Goal: Task Accomplishment & Management: Manage account settings

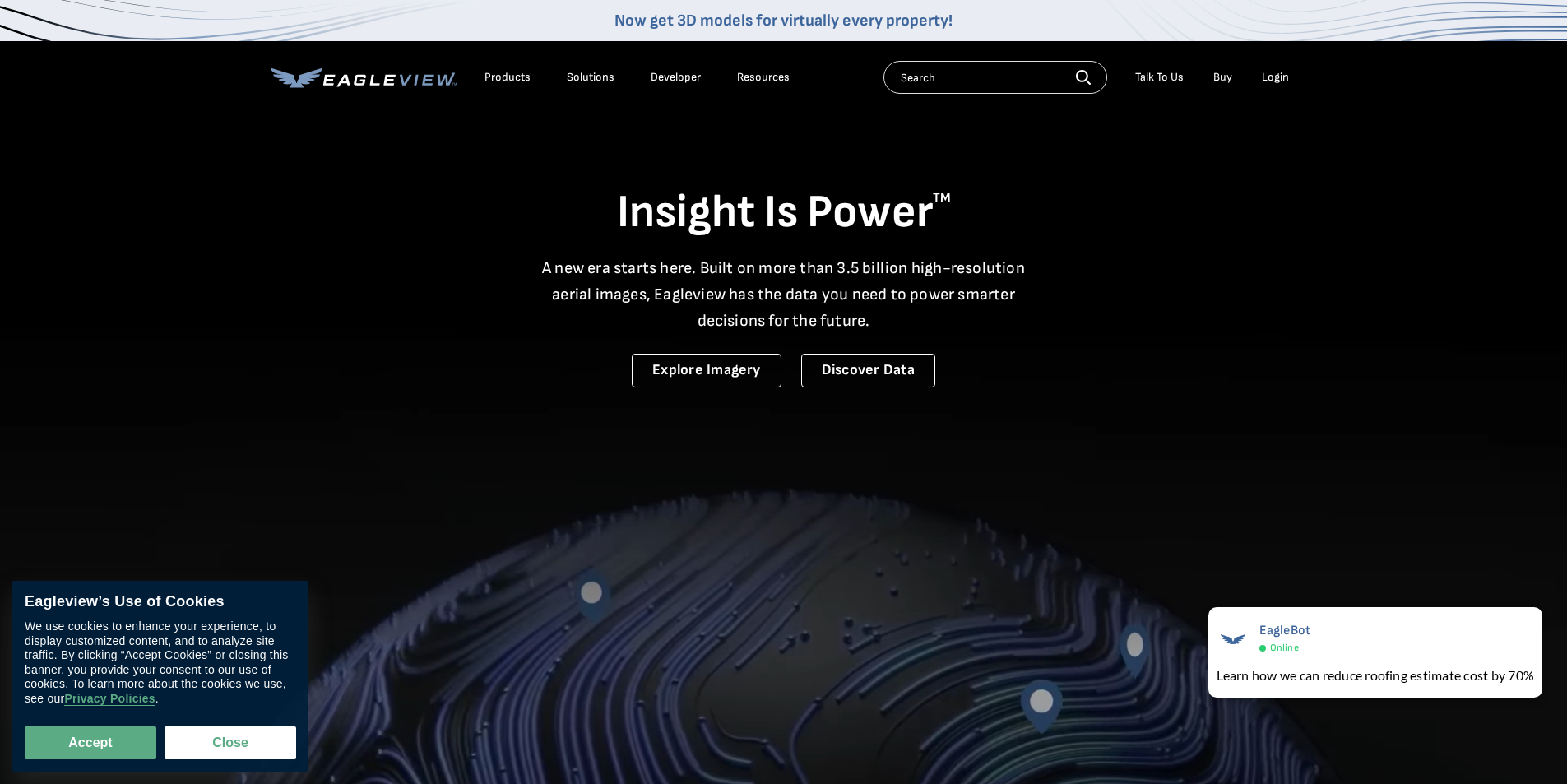
click at [1276, 73] on div "Login" at bounding box center [1276, 77] width 27 height 15
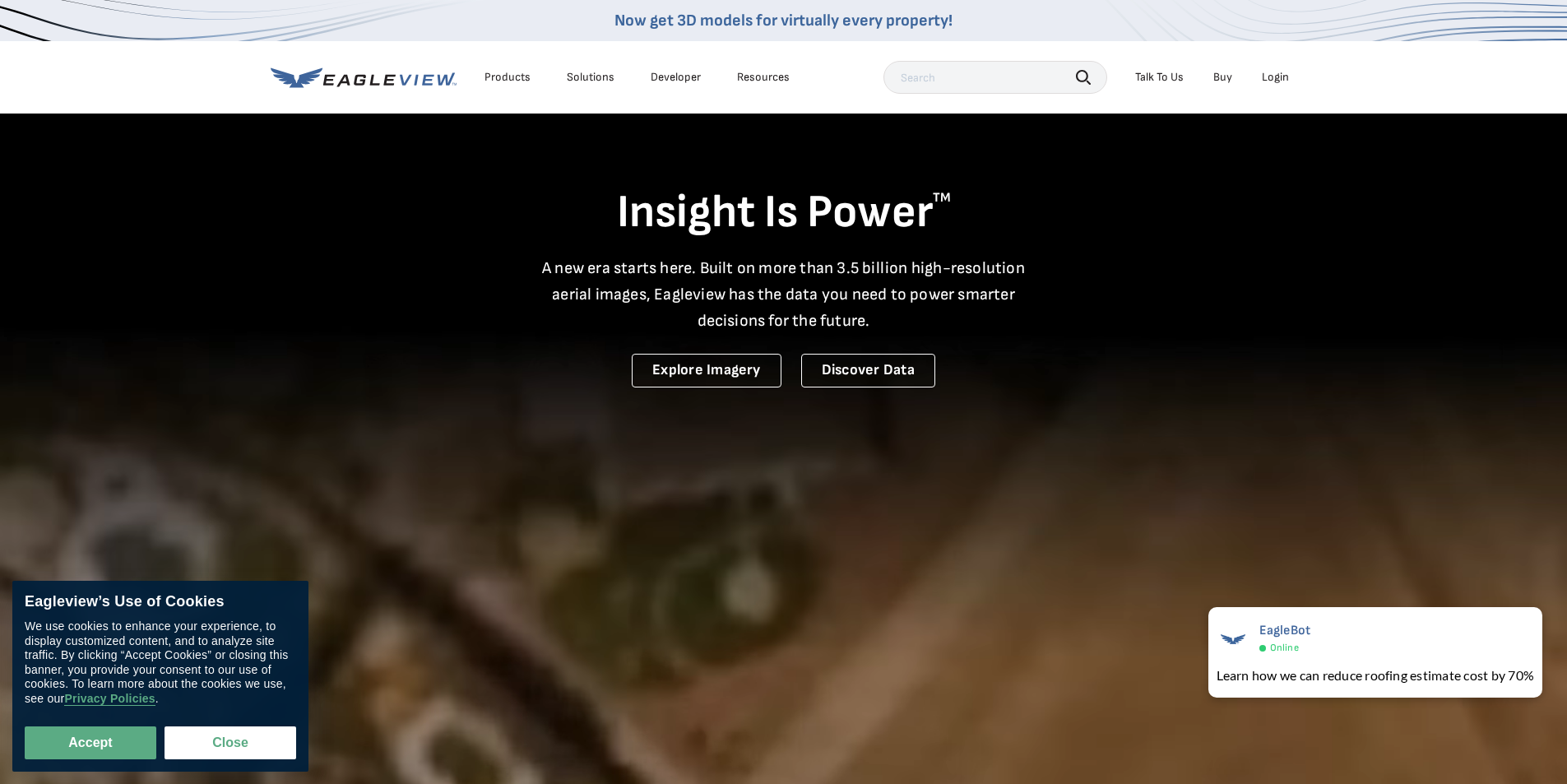
click at [1282, 82] on div "Login" at bounding box center [1276, 77] width 27 height 15
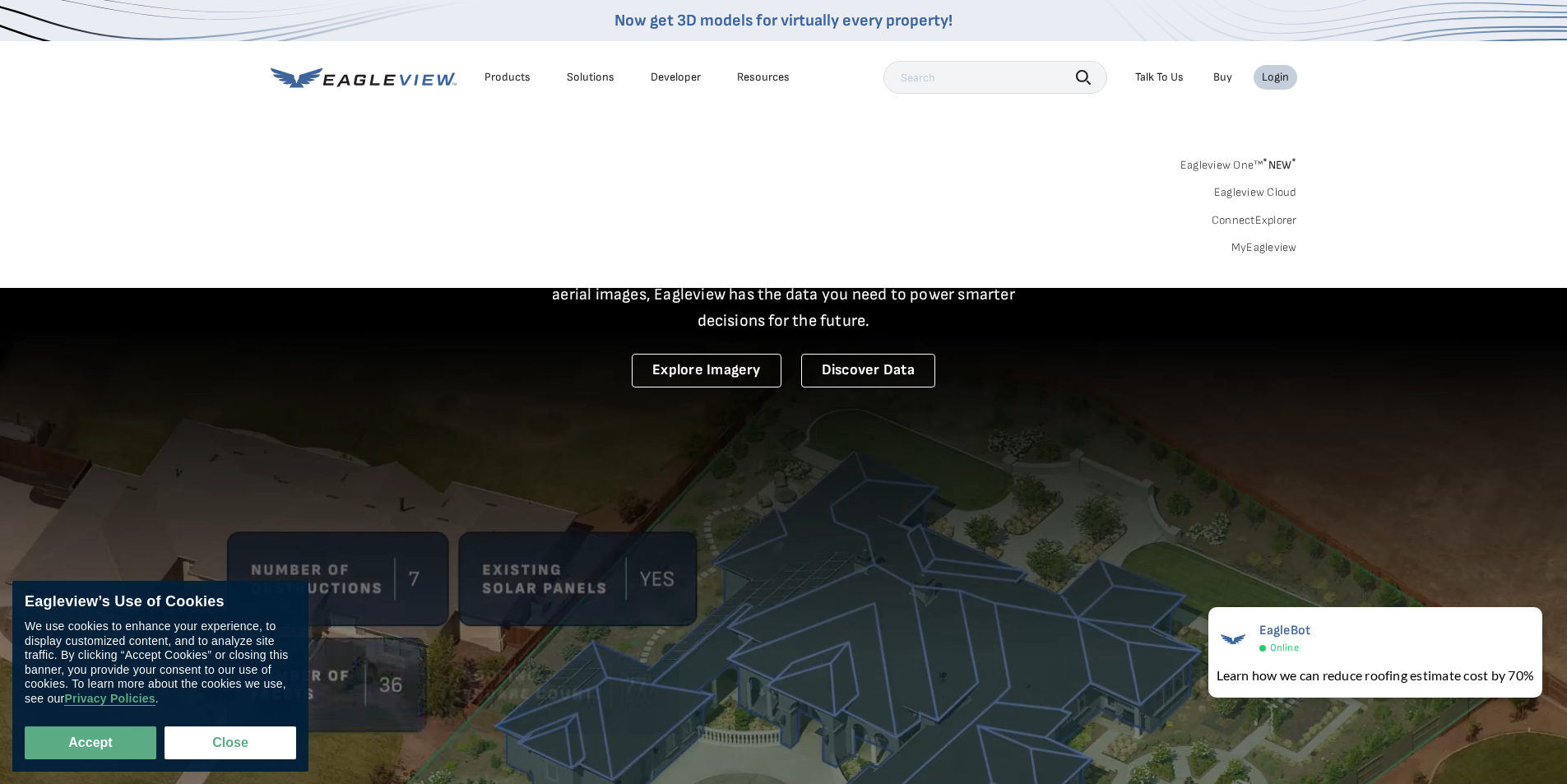
click at [1282, 246] on link "MyEagleview" at bounding box center [1264, 247] width 66 height 15
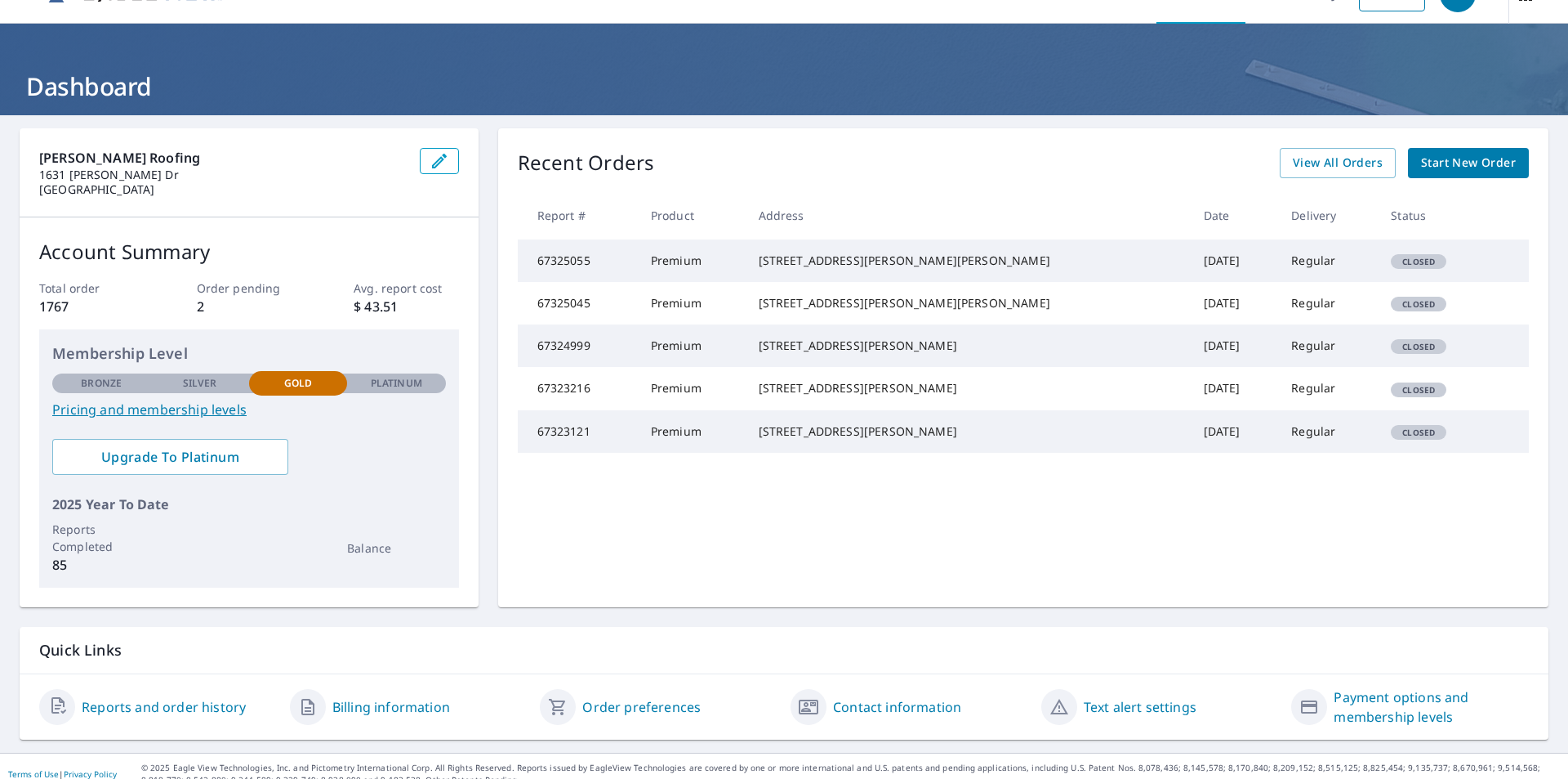
scroll to position [52, 0]
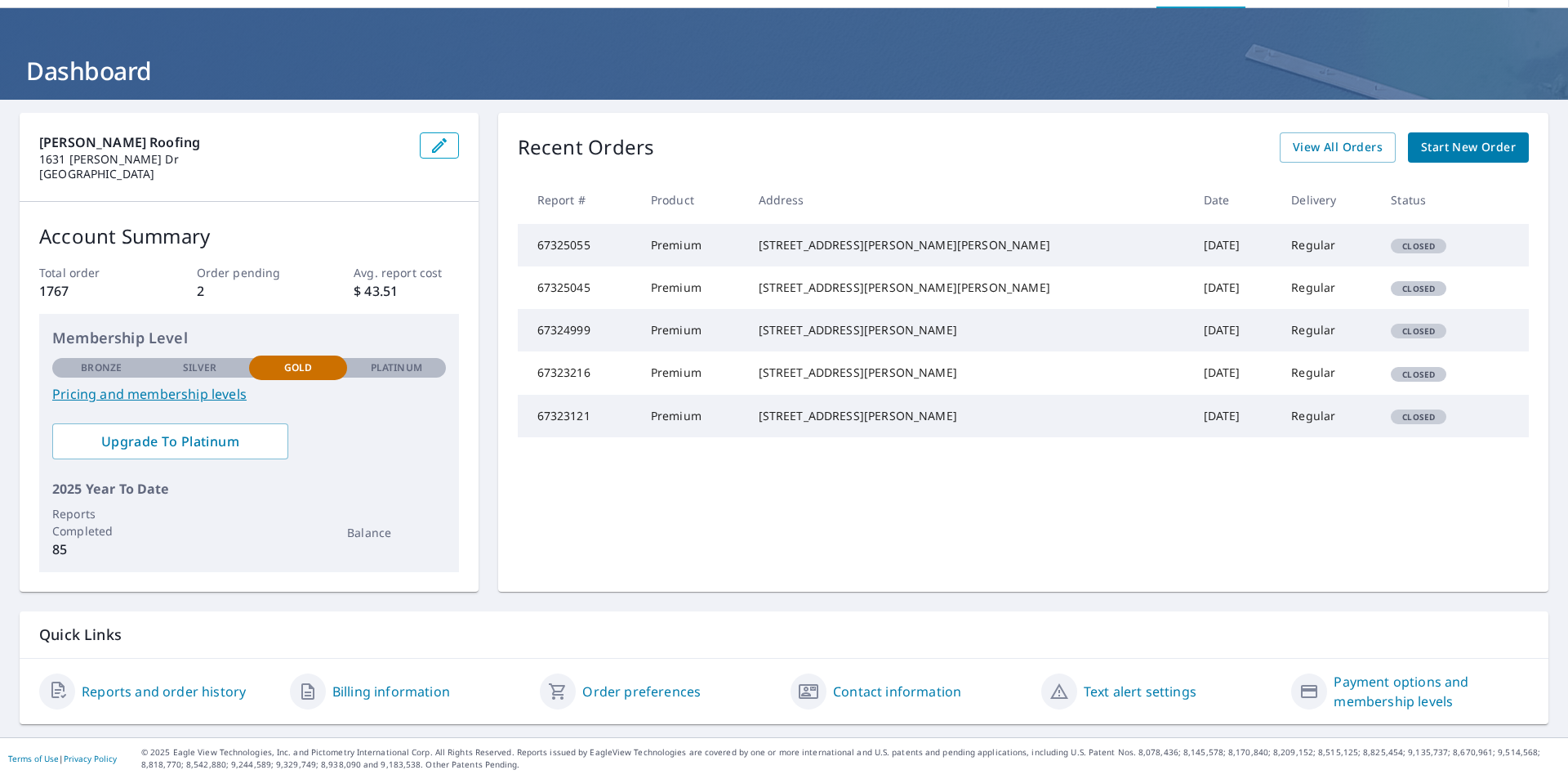
click at [1355, 679] on link "Payment options and membership levels" at bounding box center [1431, 690] width 196 height 39
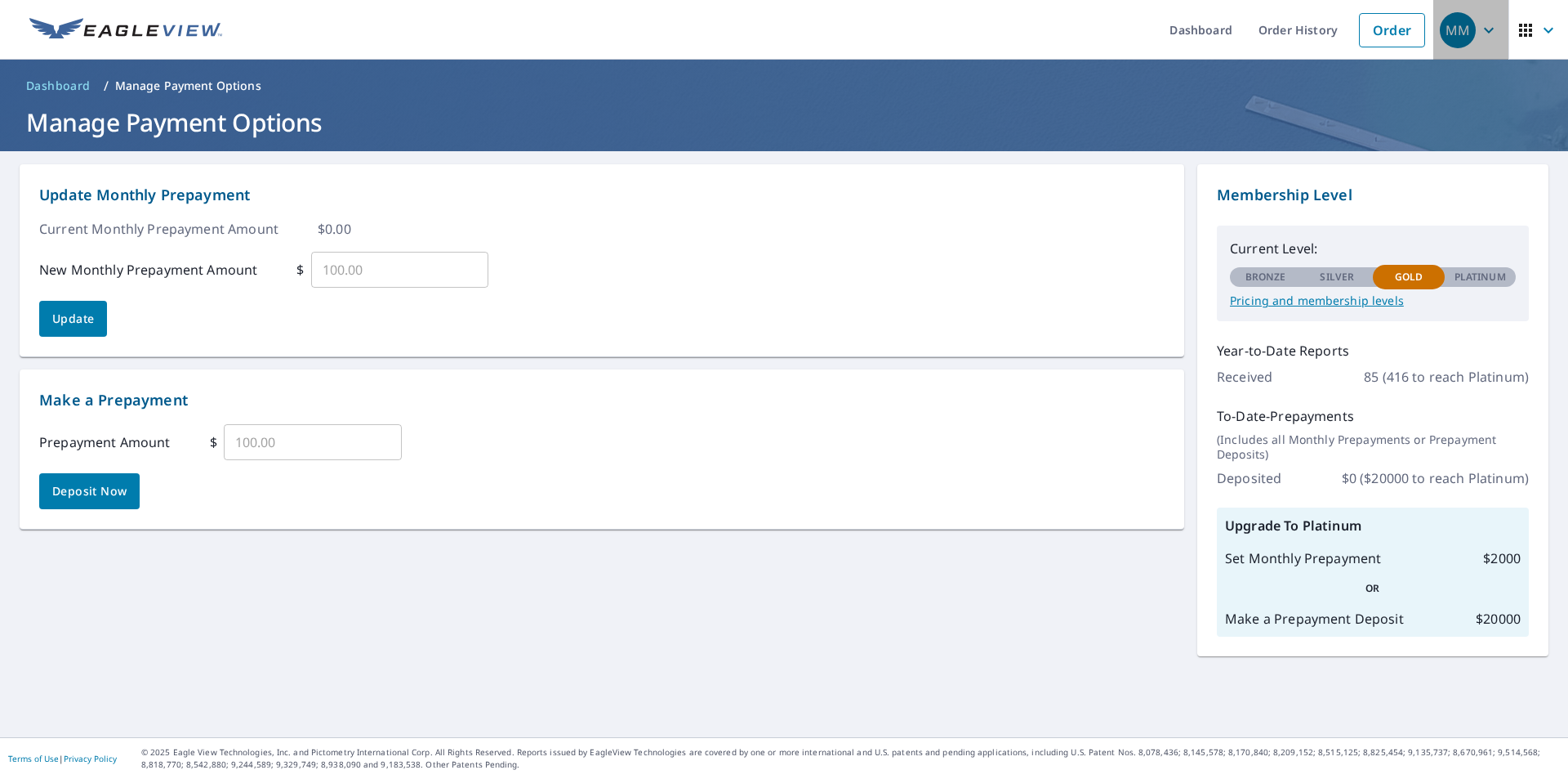
click at [1484, 29] on icon "button" at bounding box center [1488, 30] width 10 height 5
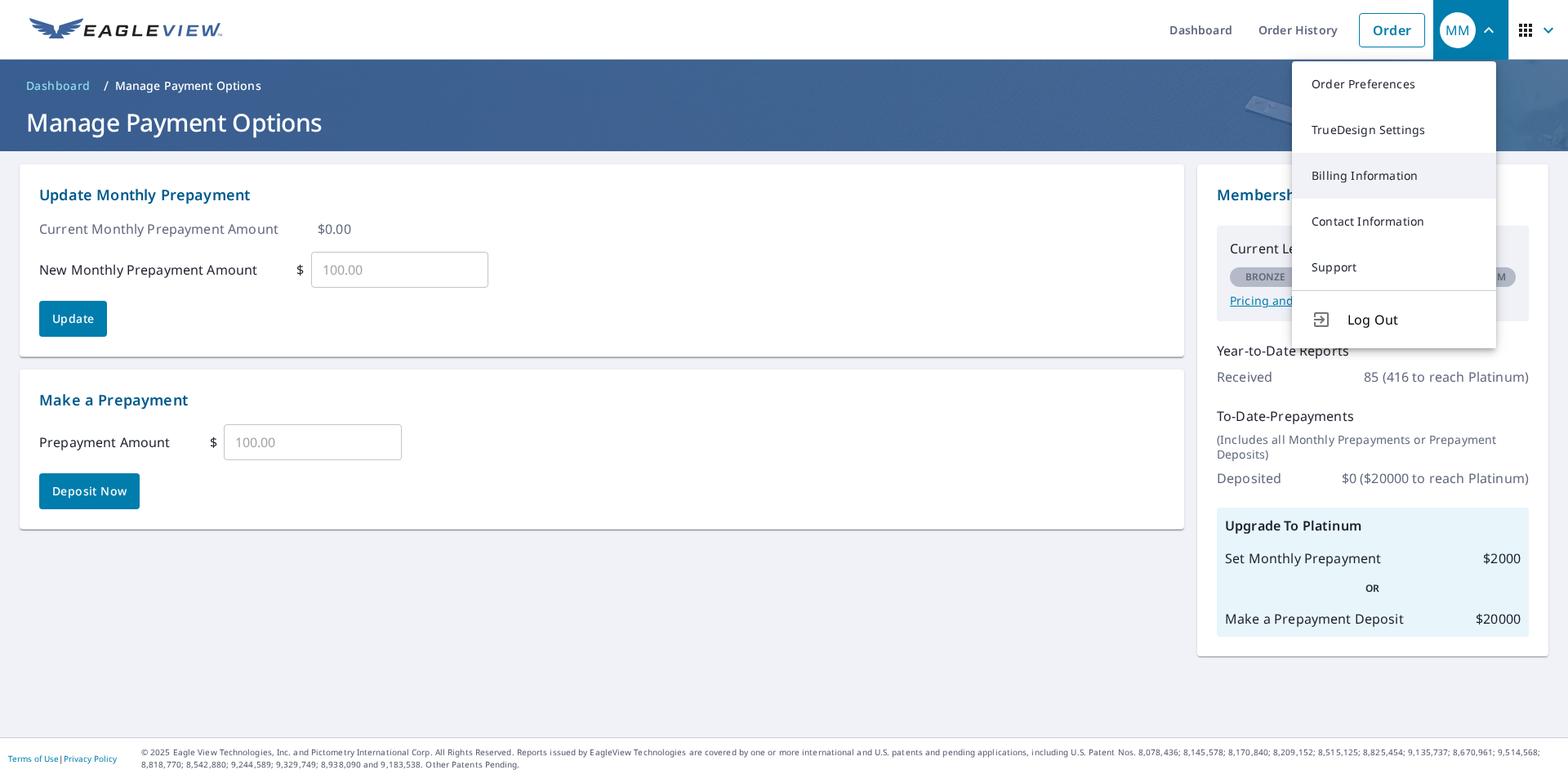
click at [1448, 168] on link "Billing Information" at bounding box center [1394, 176] width 205 height 46
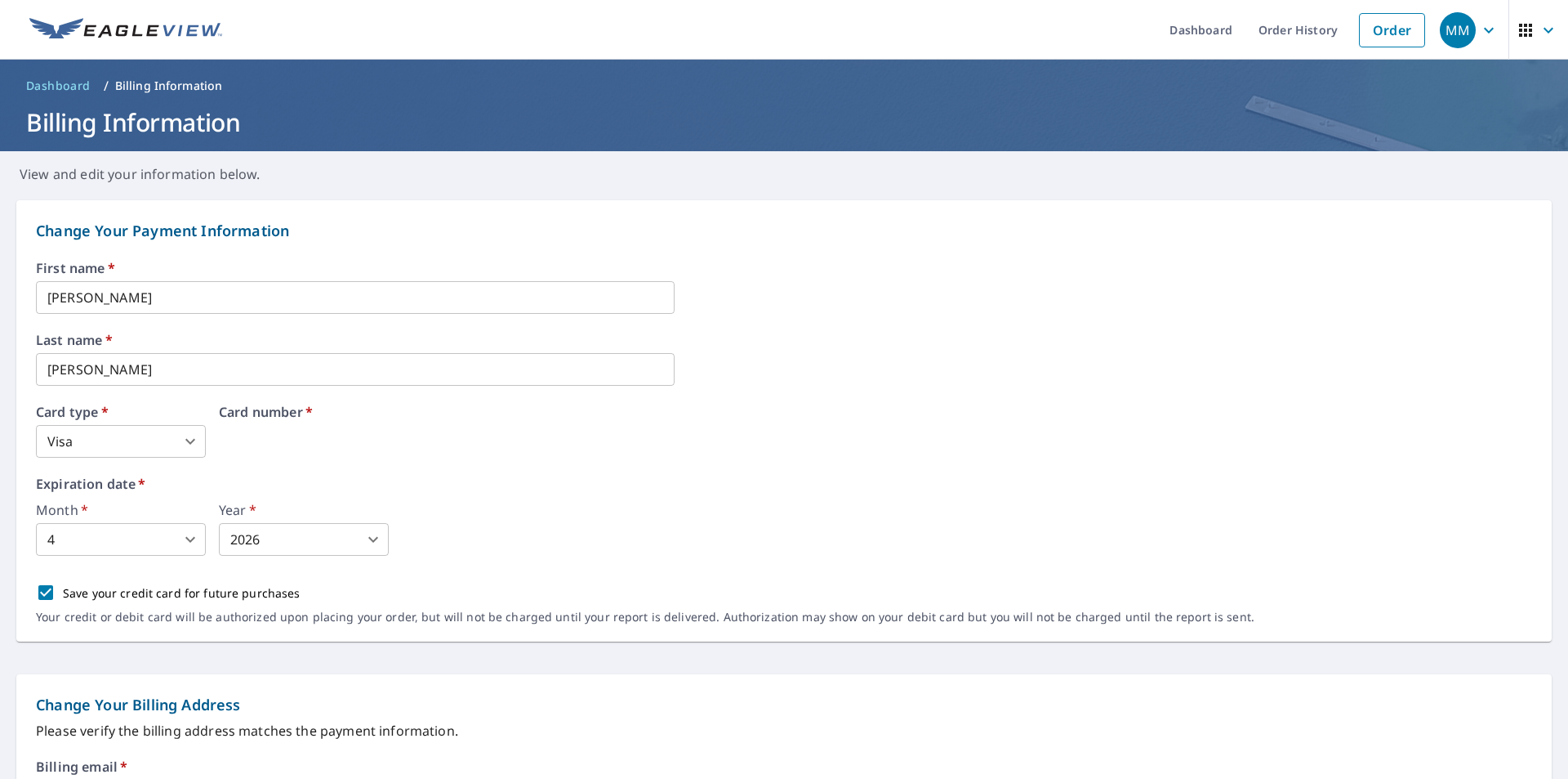
drag, startPoint x: 426, startPoint y: 449, endPoint x: 132, endPoint y: 439, distance: 294.2
click at [486, 531] on div "Month   * 4 4 ​ Year   * 2026 2026 ​" at bounding box center [784, 530] width 1496 height 53
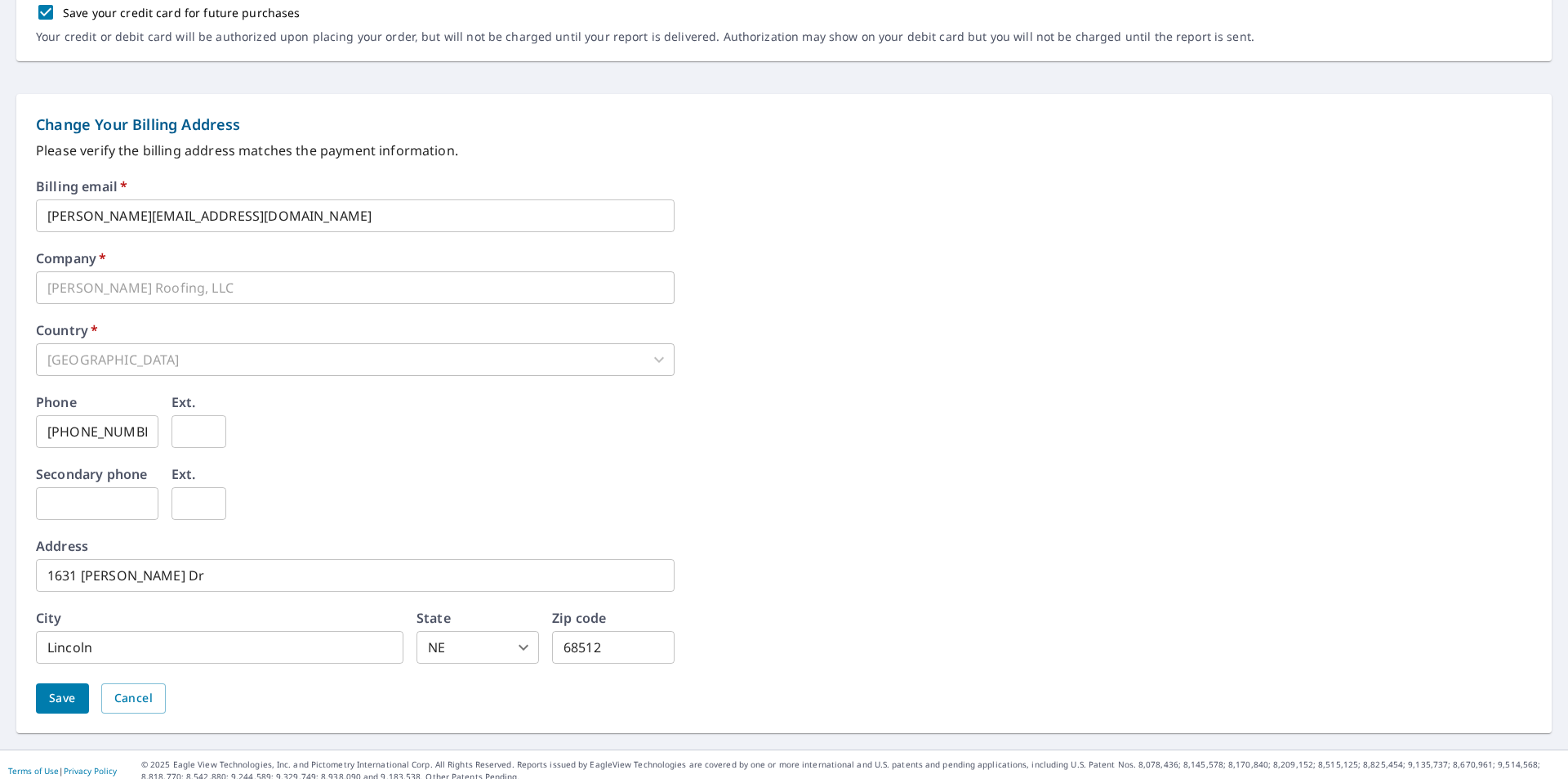
scroll to position [592, 0]
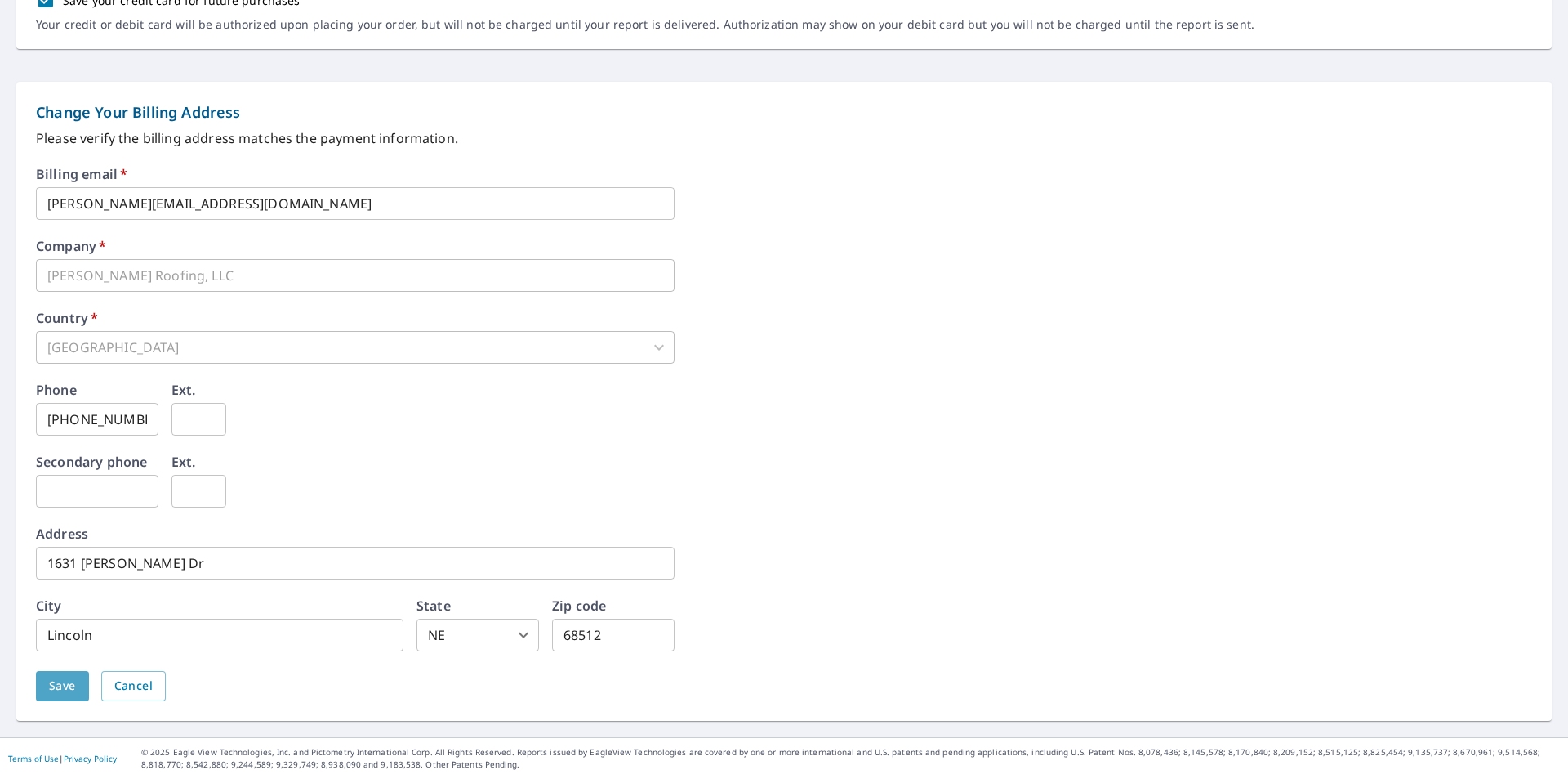
click at [62, 679] on span "Save" at bounding box center [62, 686] width 27 height 21
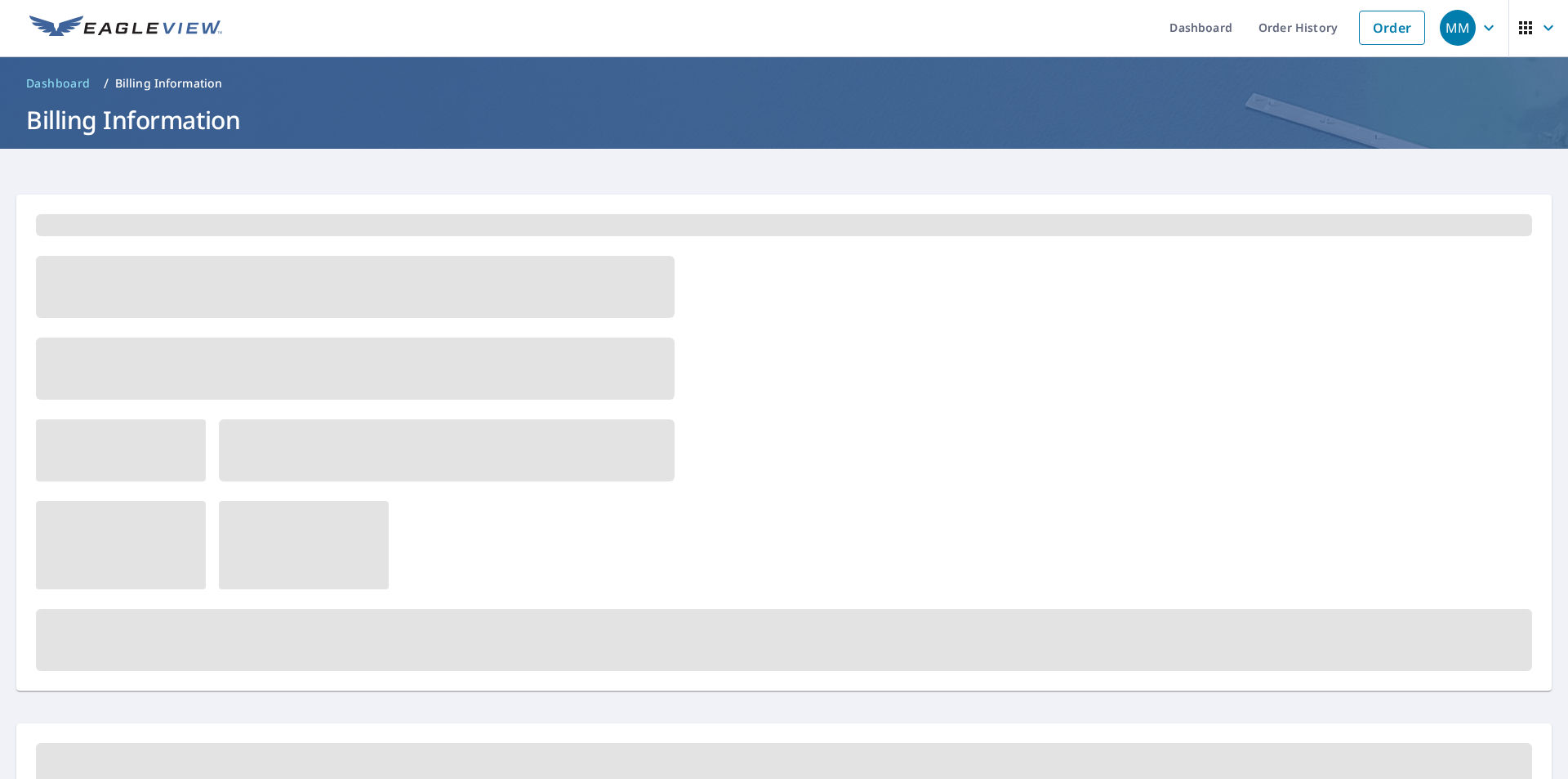
scroll to position [0, 0]
